Goal: Navigation & Orientation: Find specific page/section

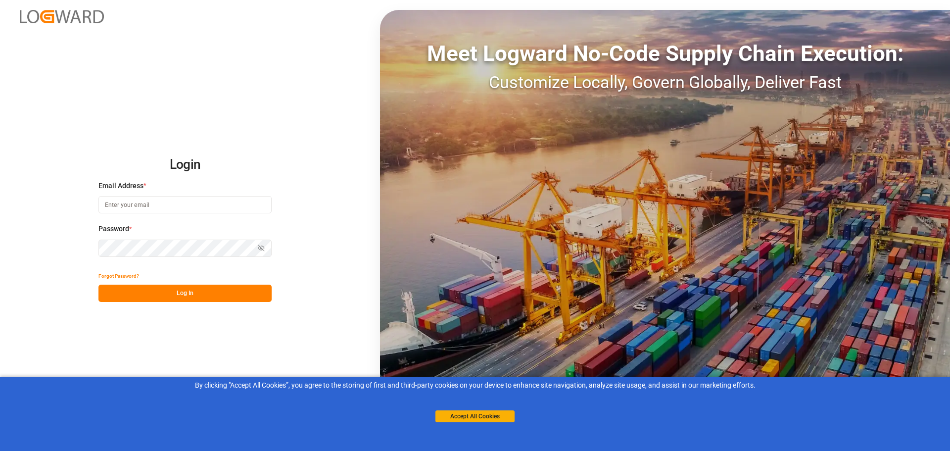
type input "[PERSON_NAME][EMAIL_ADDRESS][PERSON_NAME][DOMAIN_NAME]"
click at [182, 201] on input "[PERSON_NAME][EMAIL_ADDRESS][PERSON_NAME][DOMAIN_NAME]" at bounding box center [184, 204] width 173 height 17
drag, startPoint x: 316, startPoint y: 146, endPoint x: 313, endPoint y: 150, distance: 5.1
click at [316, 146] on div "Login Email Address * [PERSON_NAME][EMAIL_ADDRESS][PERSON_NAME][DOMAIN_NAME] Pa…" at bounding box center [475, 225] width 950 height 451
click at [229, 298] on button "Log In" at bounding box center [184, 292] width 173 height 17
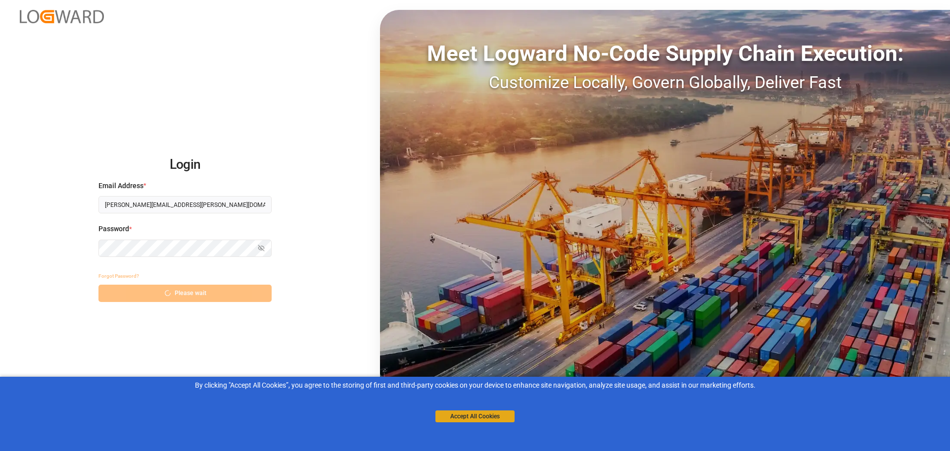
click at [480, 412] on button "Accept All Cookies" at bounding box center [474, 416] width 79 height 12
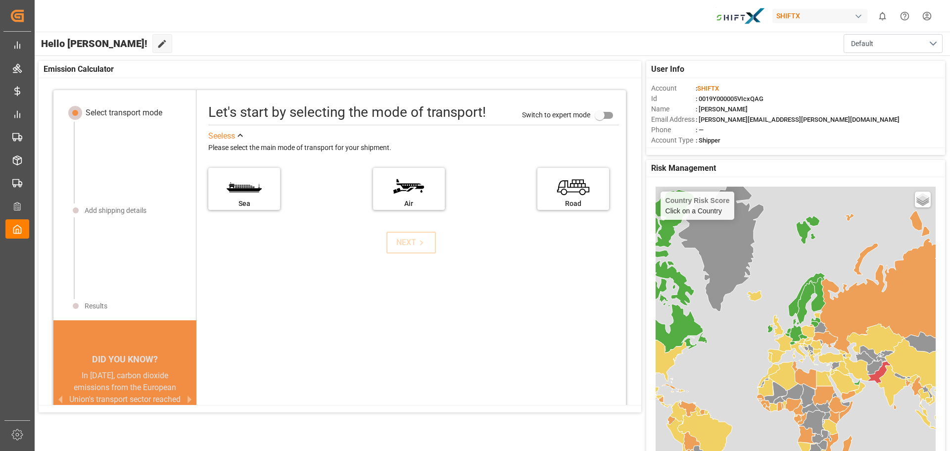
click at [279, 191] on div "[GEOGRAPHIC_DATA]" at bounding box center [413, 192] width 411 height 60
click at [259, 199] on label "Sea" at bounding box center [244, 186] width 74 height 42
click at [0, 0] on input "Sea" at bounding box center [0, 0] width 0 height 0
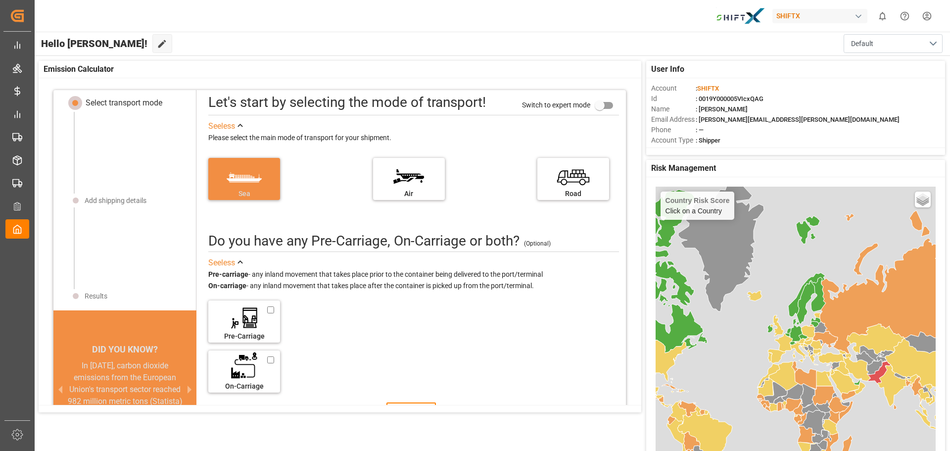
scroll to position [49, 0]
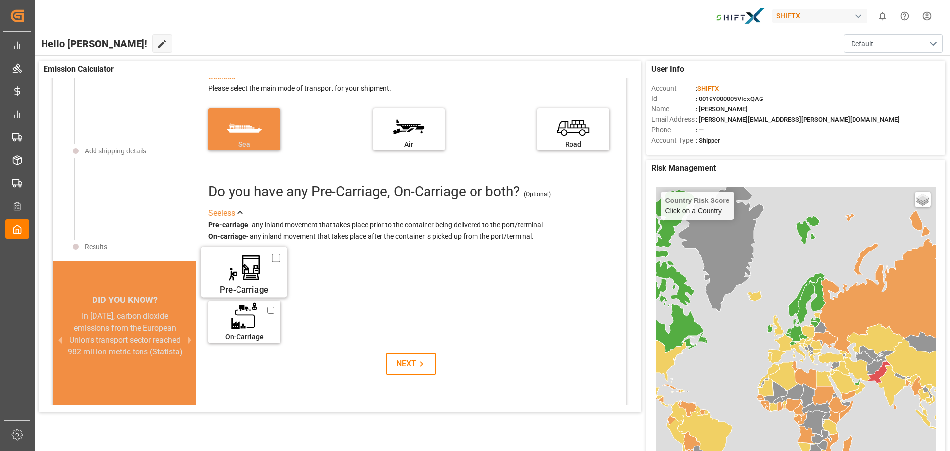
click at [239, 281] on label "Pre-Carriage" at bounding box center [244, 269] width 74 height 42
click at [272, 263] on input "Pre-Carriage" at bounding box center [276, 257] width 8 height 11
checkbox input "true"
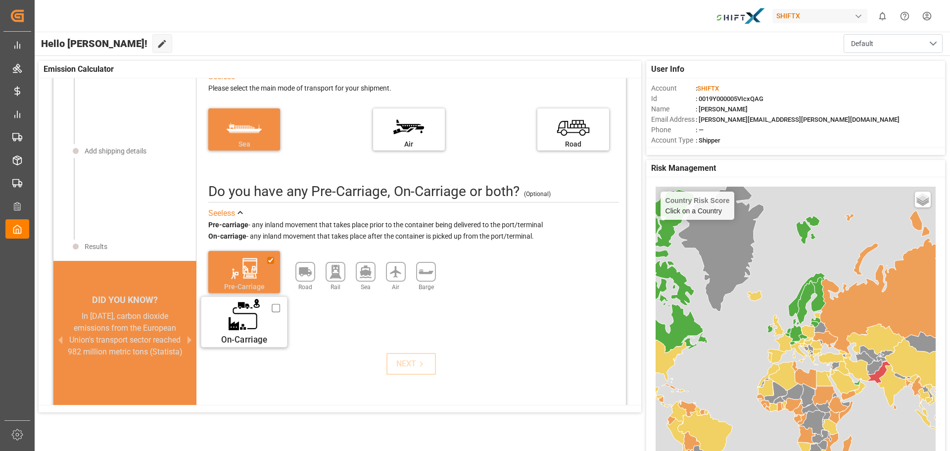
click at [237, 323] on label "On-Carriage" at bounding box center [244, 319] width 74 height 42
click at [272, 314] on input "On-Carriage" at bounding box center [276, 308] width 8 height 11
checkbox input "true"
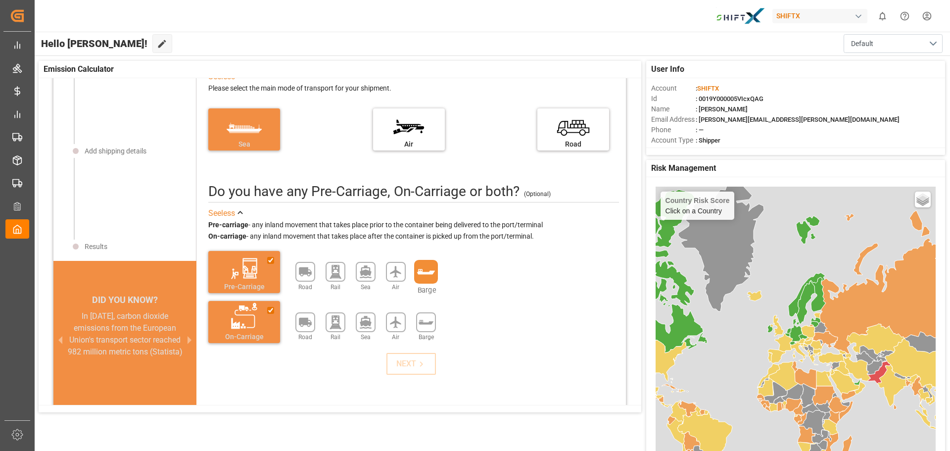
click at [421, 271] on icon at bounding box center [426, 272] width 20 height 20
click at [420, 327] on icon at bounding box center [426, 322] width 20 height 20
click at [422, 365] on button "NEXT" at bounding box center [410, 364] width 49 height 22
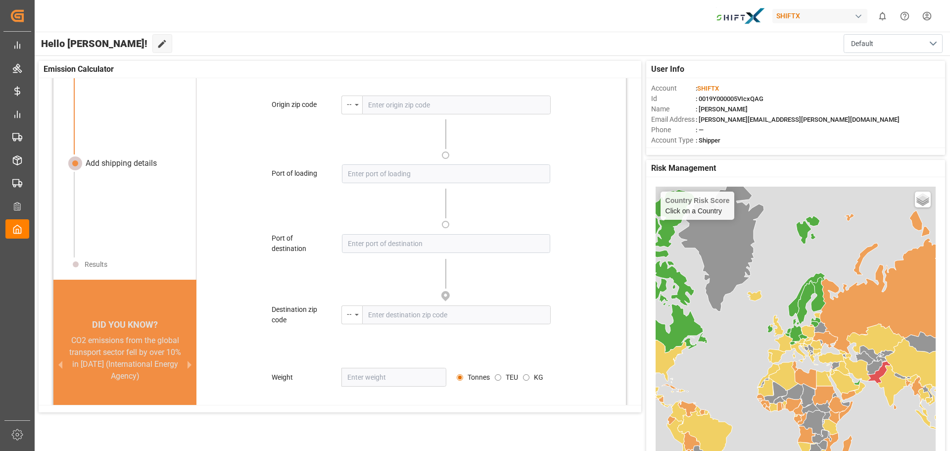
scroll to position [47, 0]
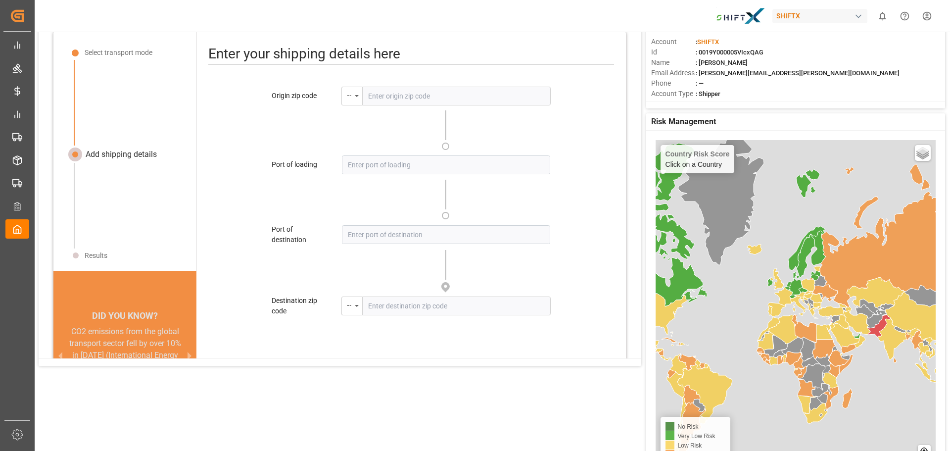
click at [404, 98] on input "text" at bounding box center [456, 96] width 188 height 19
click at [353, 98] on div "--" at bounding box center [351, 96] width 21 height 19
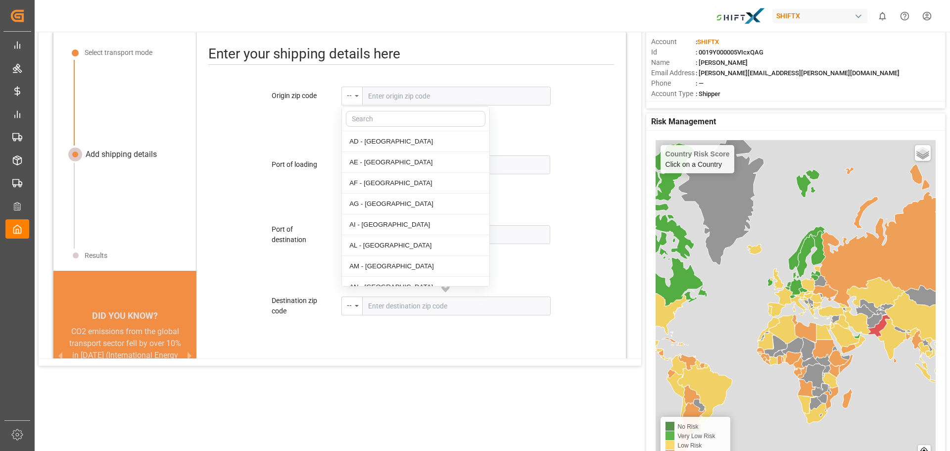
click at [349, 97] on div "--" at bounding box center [349, 94] width 5 height 11
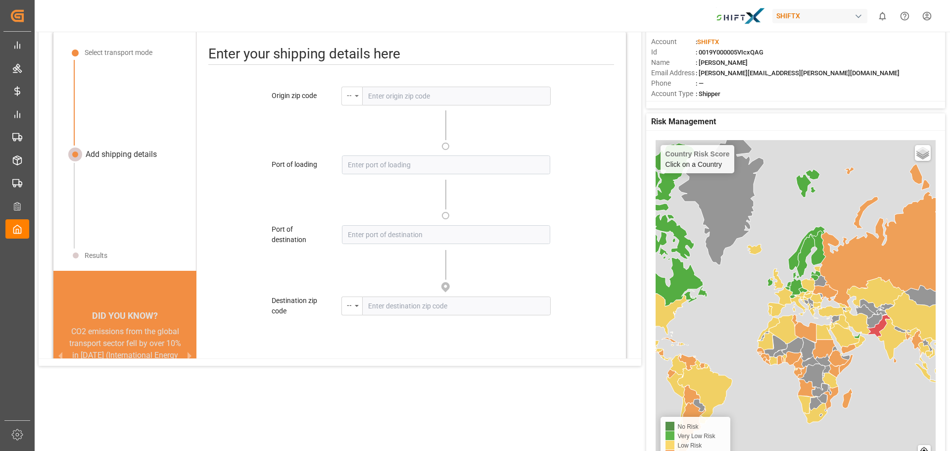
click at [357, 96] on icon "menu-button" at bounding box center [357, 96] width 4 height 2
type input "8"
type input "H"
type input "0"
type input "H"
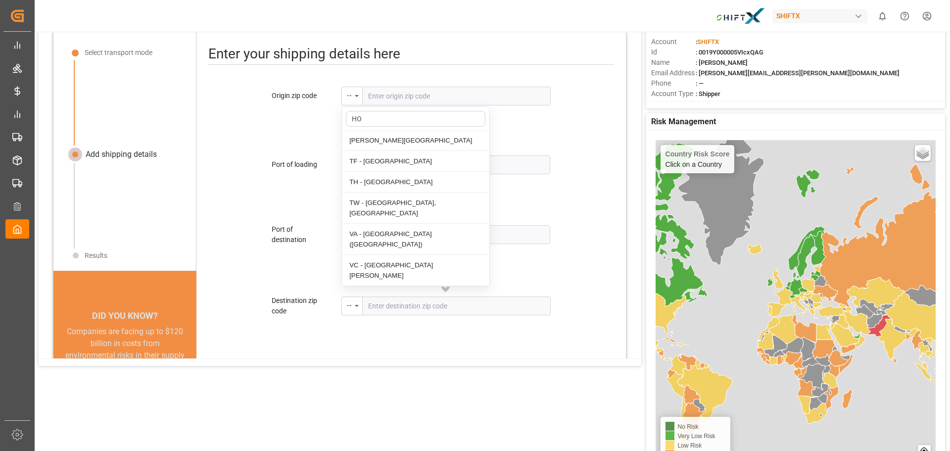
scroll to position [0, 0]
type input "H"
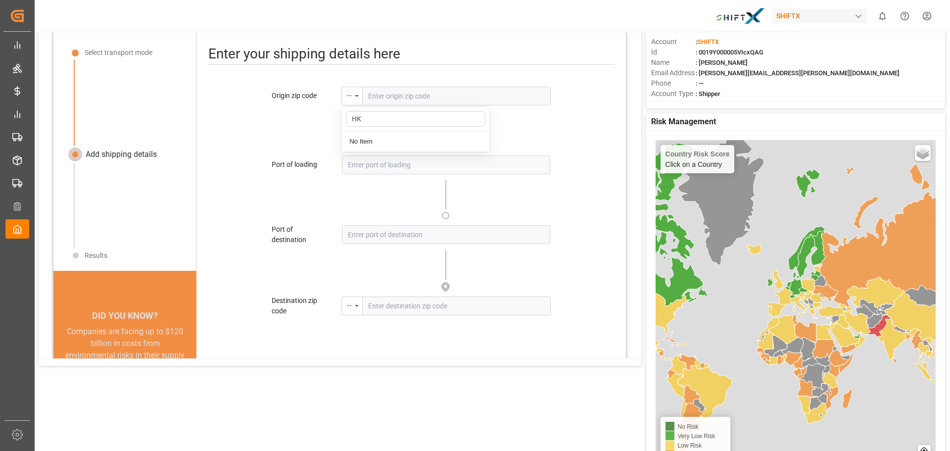
type input "H"
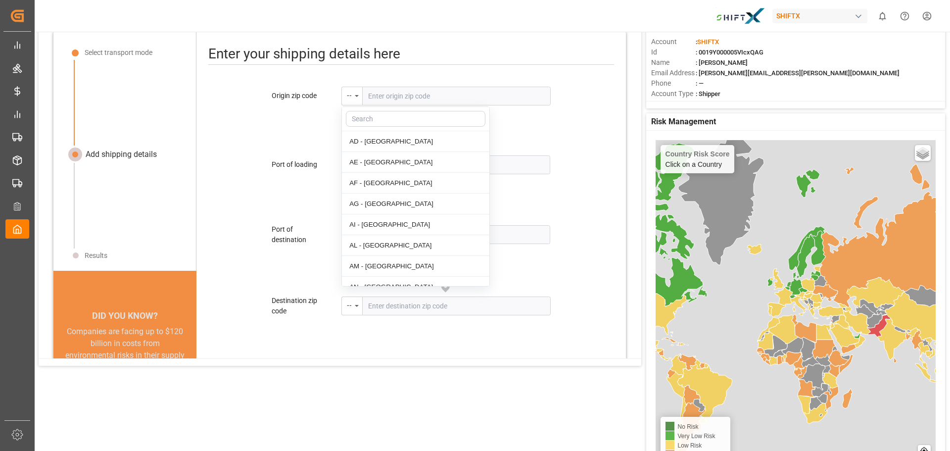
type input "O"
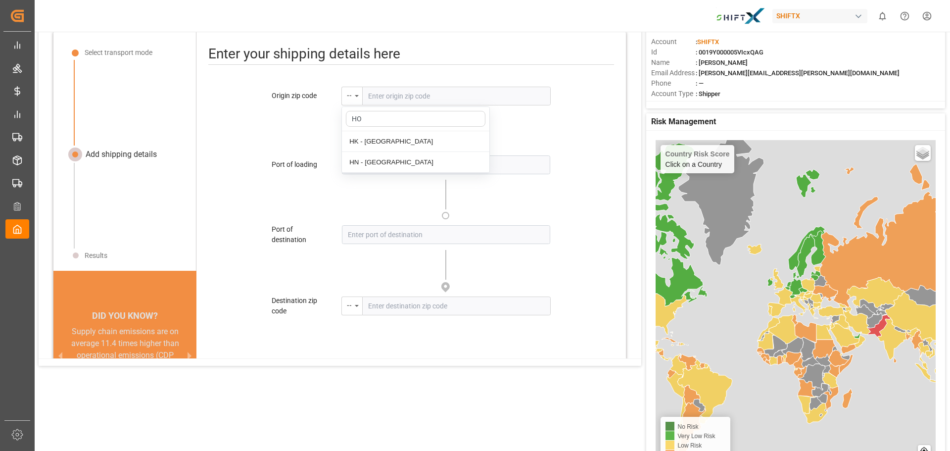
type input "H"
type input "S"
type input "K"
click at [396, 170] on input at bounding box center [446, 164] width 208 height 19
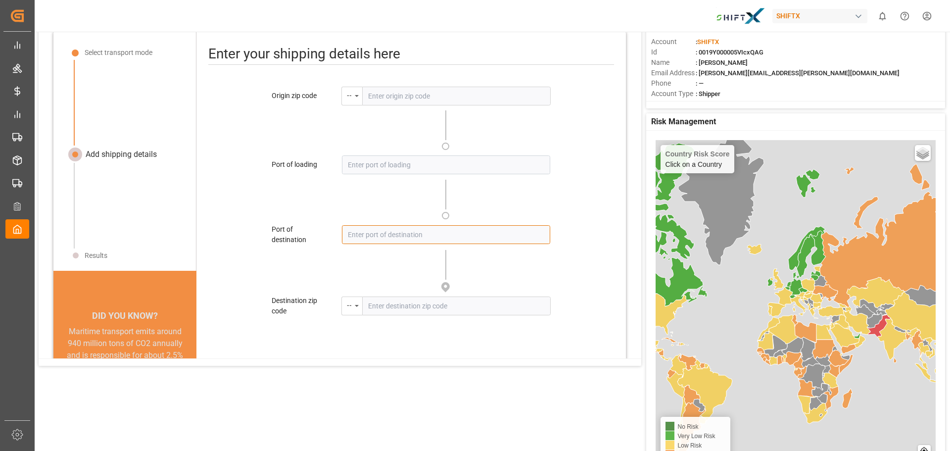
click at [373, 237] on input at bounding box center [446, 234] width 208 height 19
click at [382, 307] on input "text" at bounding box center [456, 305] width 188 height 19
click at [350, 304] on div "--" at bounding box center [351, 305] width 21 height 19
click at [293, 263] on div "Origin zip code -- Please enter the zip code Port of loading Please enter a val…" at bounding box center [410, 258] width 429 height 343
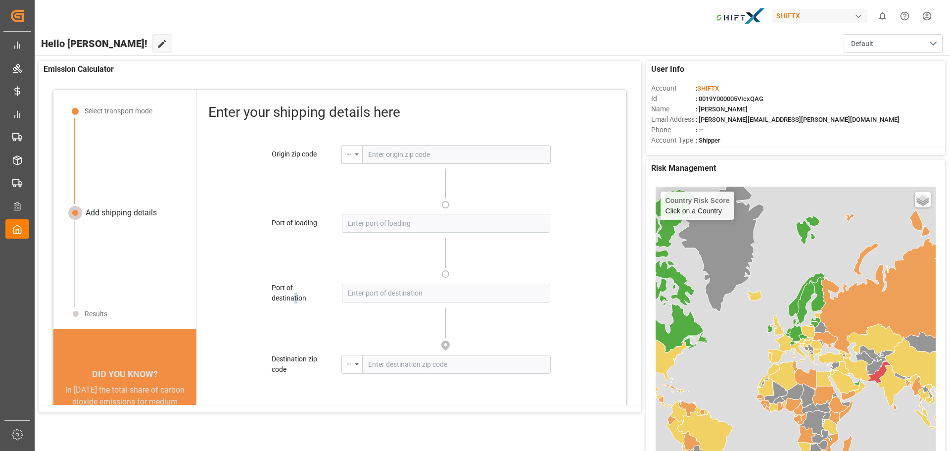
scroll to position [94, 0]
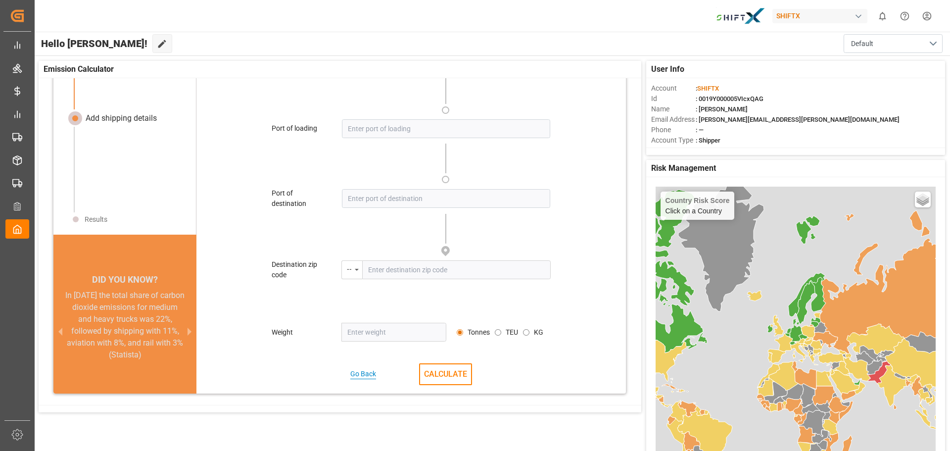
click at [371, 377] on div "Go Back" at bounding box center [363, 374] width 26 height 10
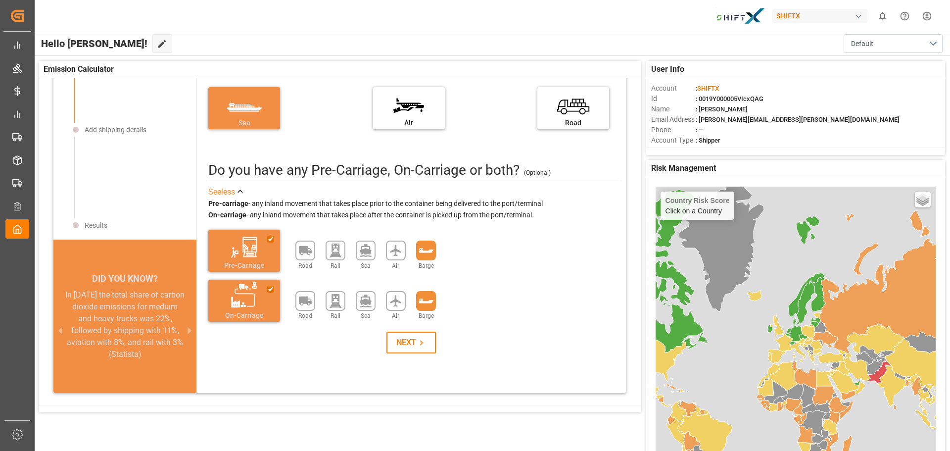
scroll to position [81, 0]
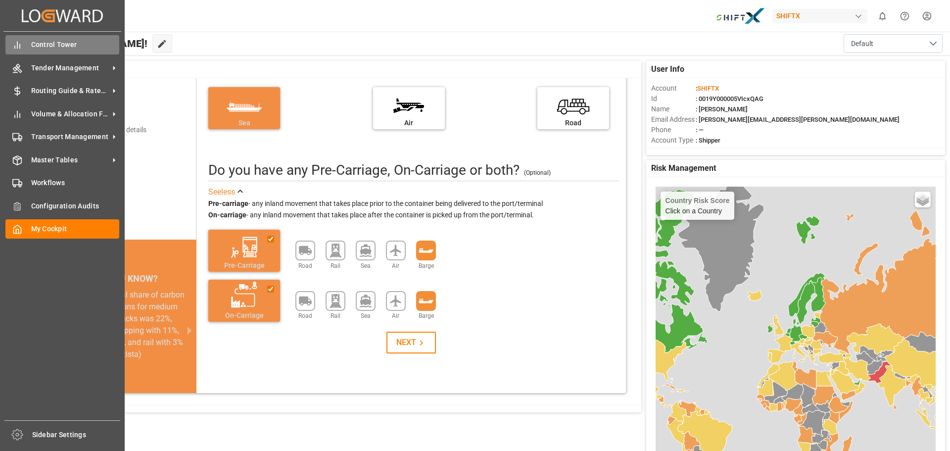
click at [54, 49] on span "Control Tower" at bounding box center [75, 45] width 89 height 10
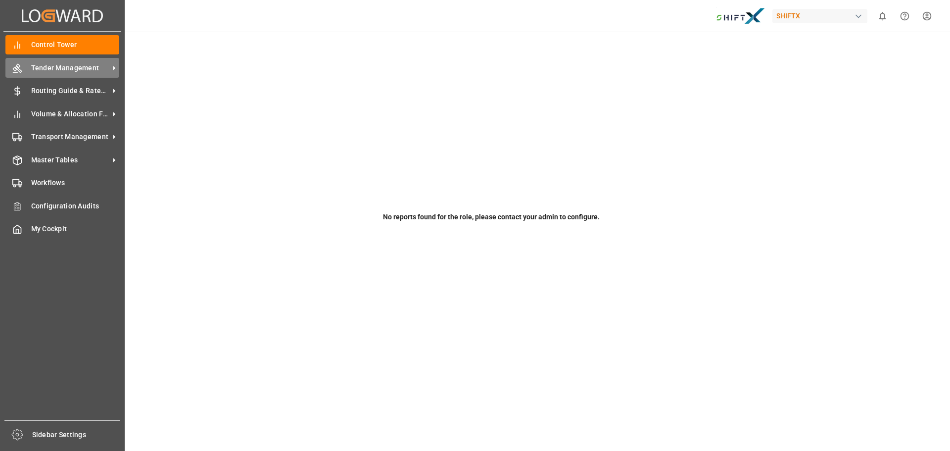
click at [57, 64] on span "Tender Management" at bounding box center [70, 68] width 78 height 10
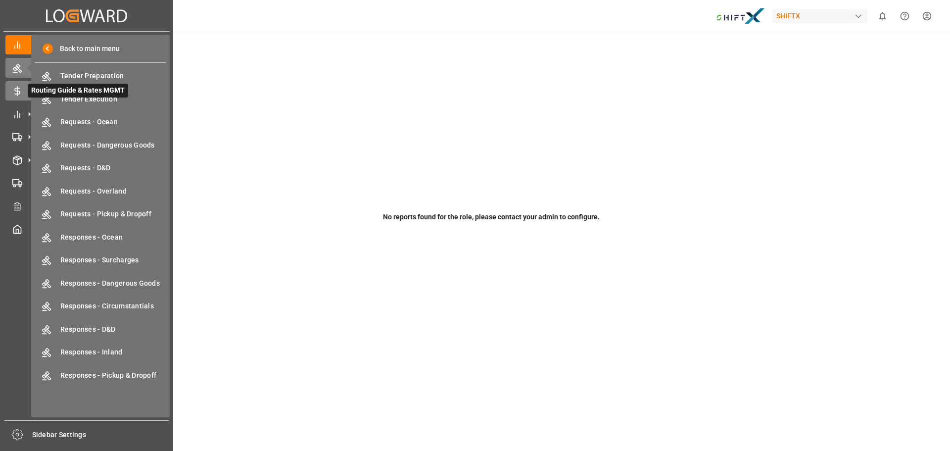
click at [17, 97] on div "Routing Guide & Rates MGMT Routing Guide & Rates MGMT" at bounding box center [86, 90] width 162 height 19
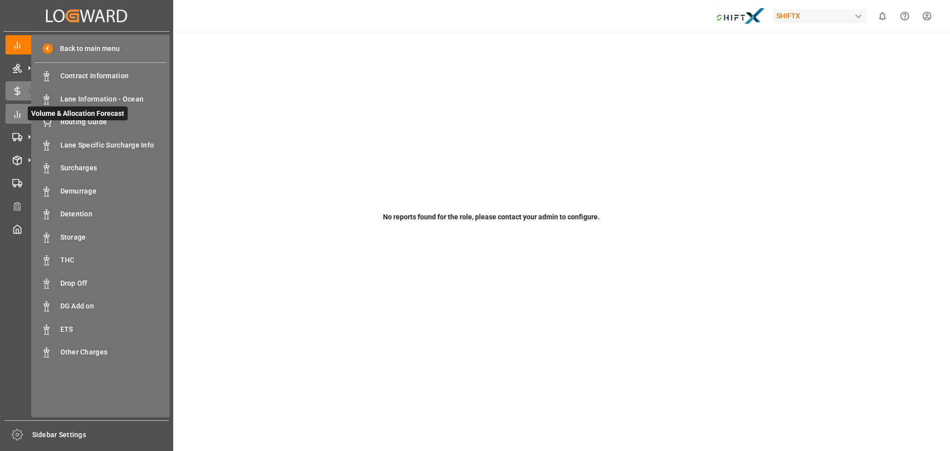
click at [19, 116] on icon at bounding box center [17, 114] width 10 height 10
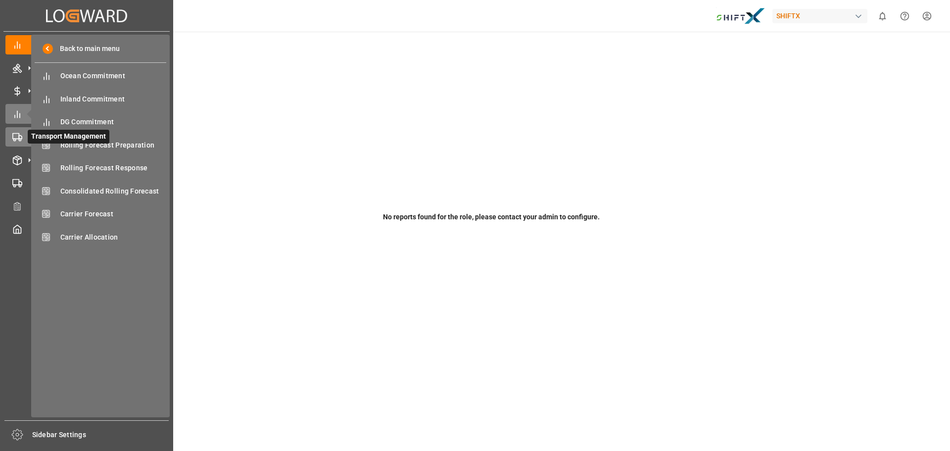
click at [15, 136] on icon at bounding box center [17, 137] width 10 height 10
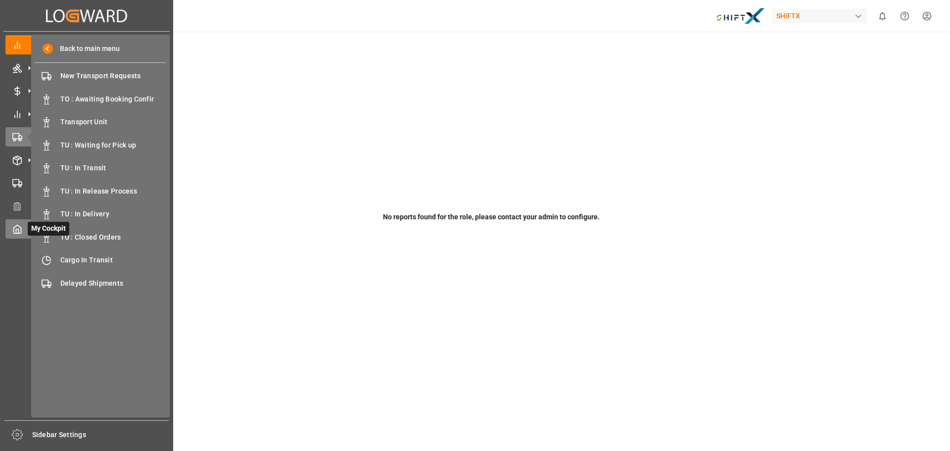
click at [8, 226] on div at bounding box center [13, 229] width 17 height 10
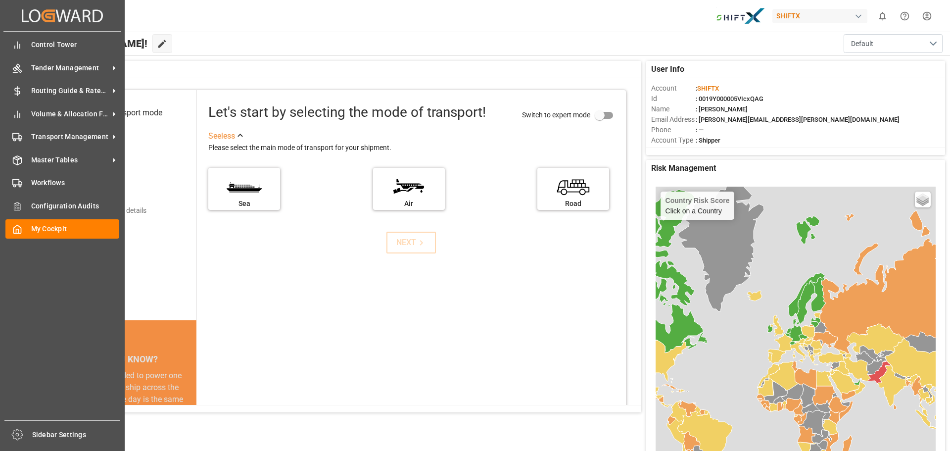
click at [50, 263] on div "Control Tower Control Tower Tender Management Tender Management Routing Guide &…" at bounding box center [62, 226] width 118 height 388
click at [80, 213] on div "Configuration Audits Configuration Audits" at bounding box center [62, 205] width 114 height 19
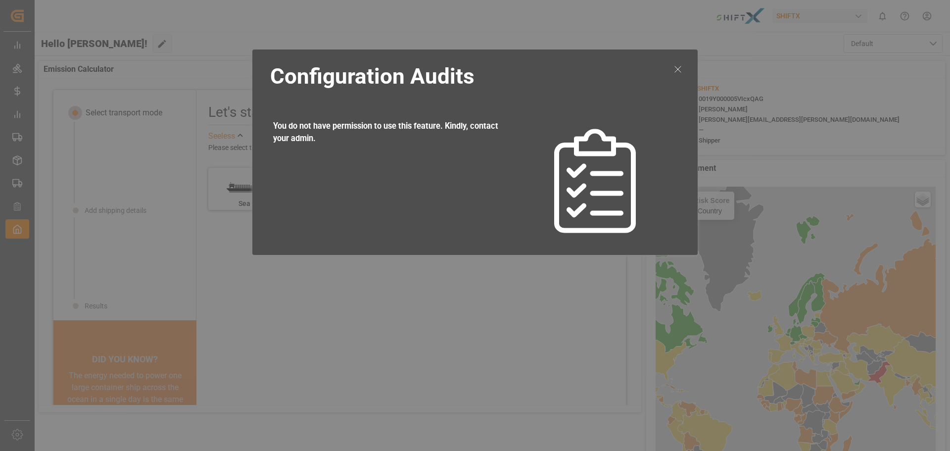
click at [674, 69] on icon at bounding box center [678, 69] width 12 height 12
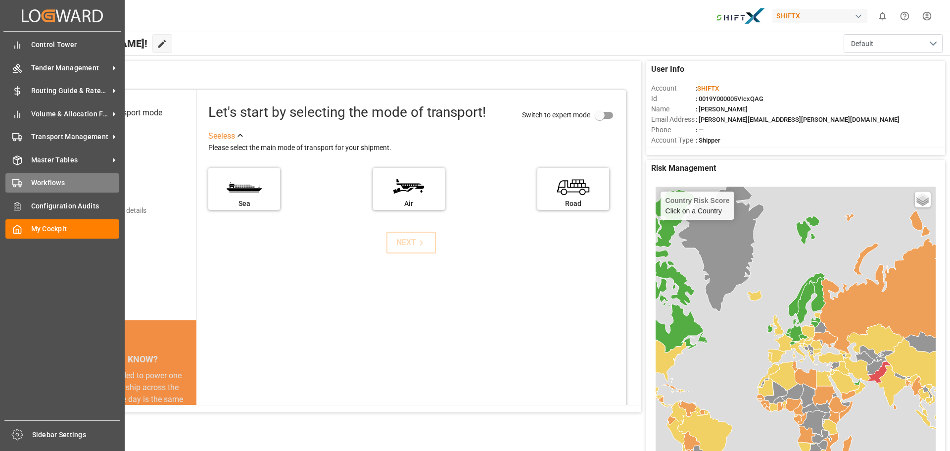
click at [42, 178] on span "Workflows" at bounding box center [75, 183] width 89 height 10
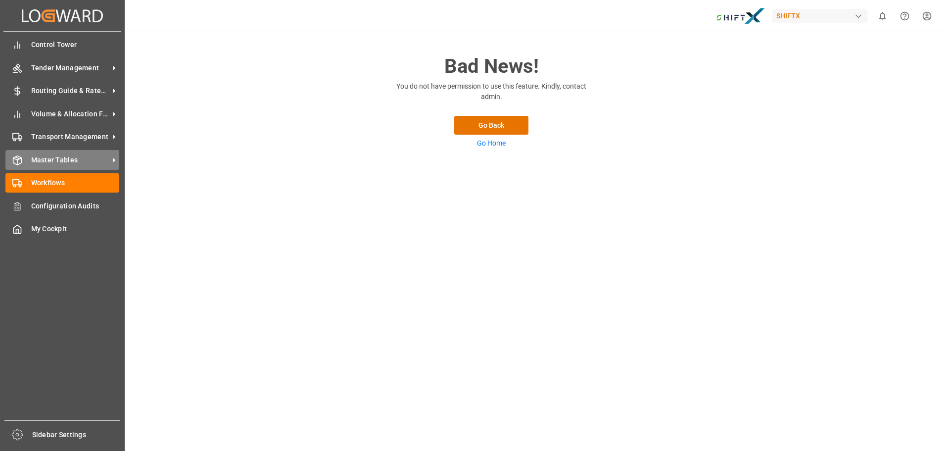
click at [32, 162] on span "Master Tables" at bounding box center [70, 160] width 78 height 10
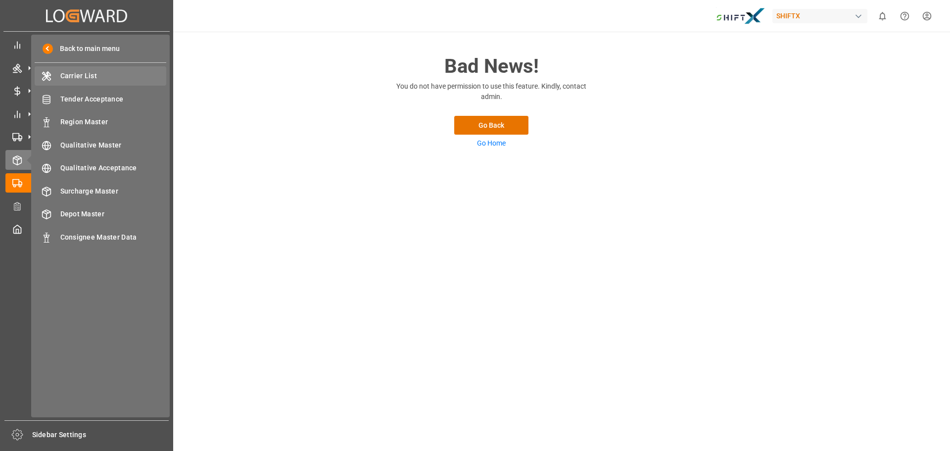
click at [116, 73] on span "Carrier List" at bounding box center [113, 76] width 106 height 10
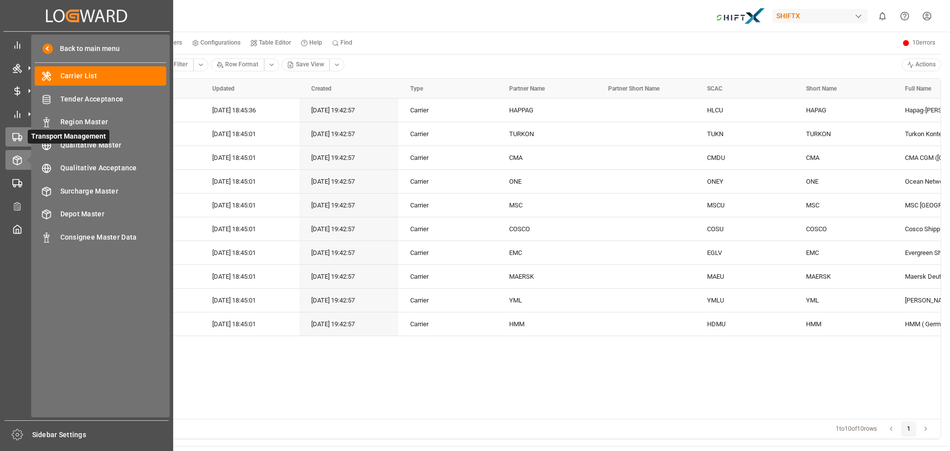
click at [18, 131] on div "Transport Management Transport Management" at bounding box center [86, 136] width 162 height 19
click at [20, 136] on icon at bounding box center [17, 137] width 10 height 10
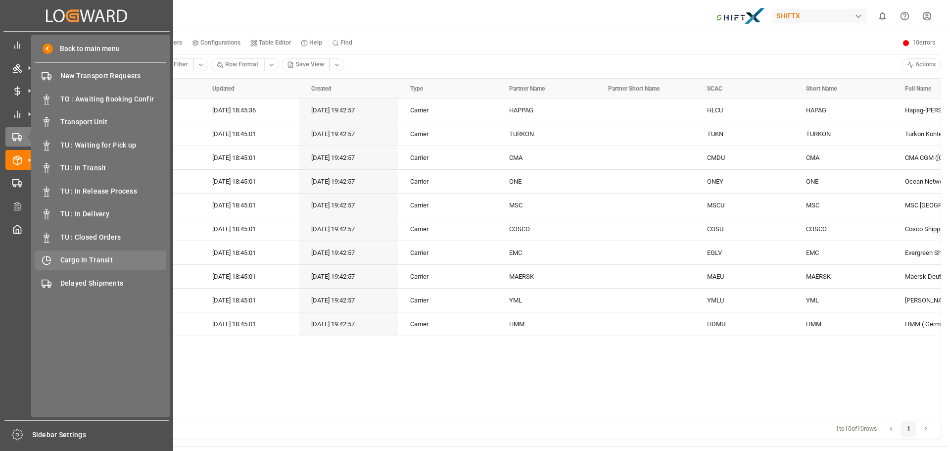
click at [98, 256] on span "Cargo In Transit" at bounding box center [113, 260] width 106 height 10
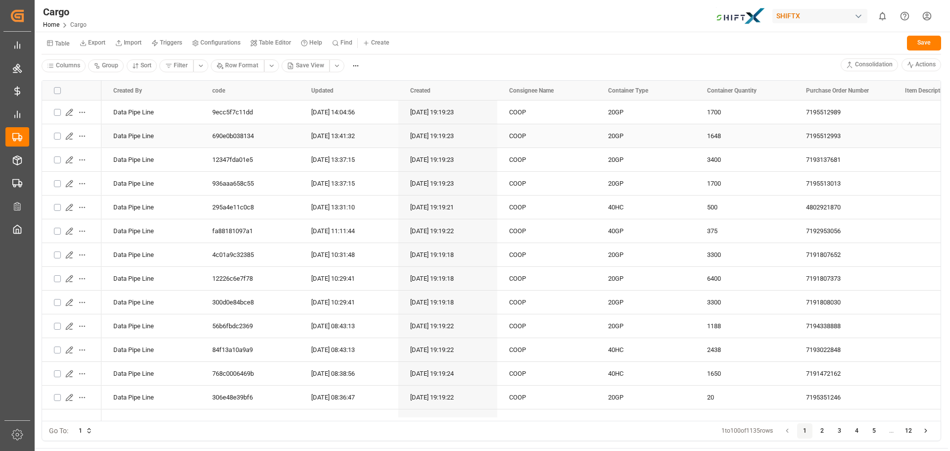
click at [536, 136] on div "COOP" at bounding box center [546, 135] width 99 height 23
click at [110, 139] on div "Data Pipe Line" at bounding box center [150, 135] width 99 height 23
click at [77, 138] on html "Created by potrace 1.15, written by [PERSON_NAME] [DATE]-[DATE] Created by potr…" at bounding box center [475, 225] width 950 height 451
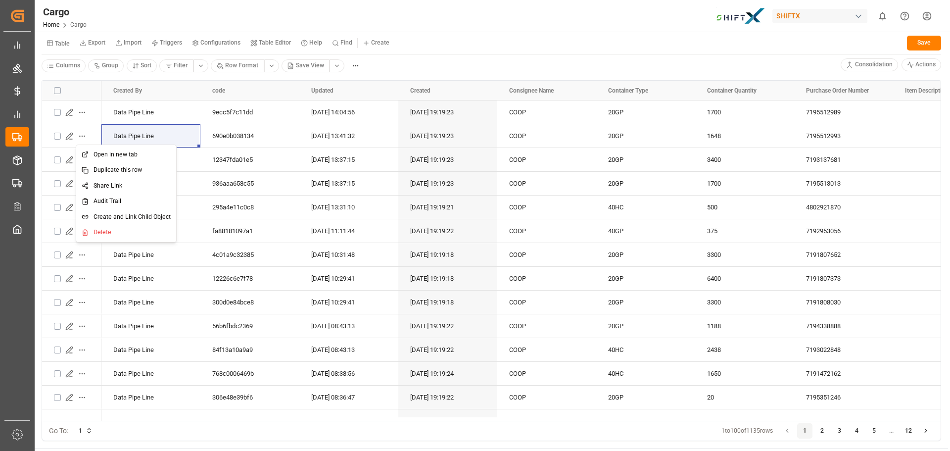
click at [95, 152] on span "Open in new tab" at bounding box center [115, 154] width 44 height 9
